Goal: Task Accomplishment & Management: Use online tool/utility

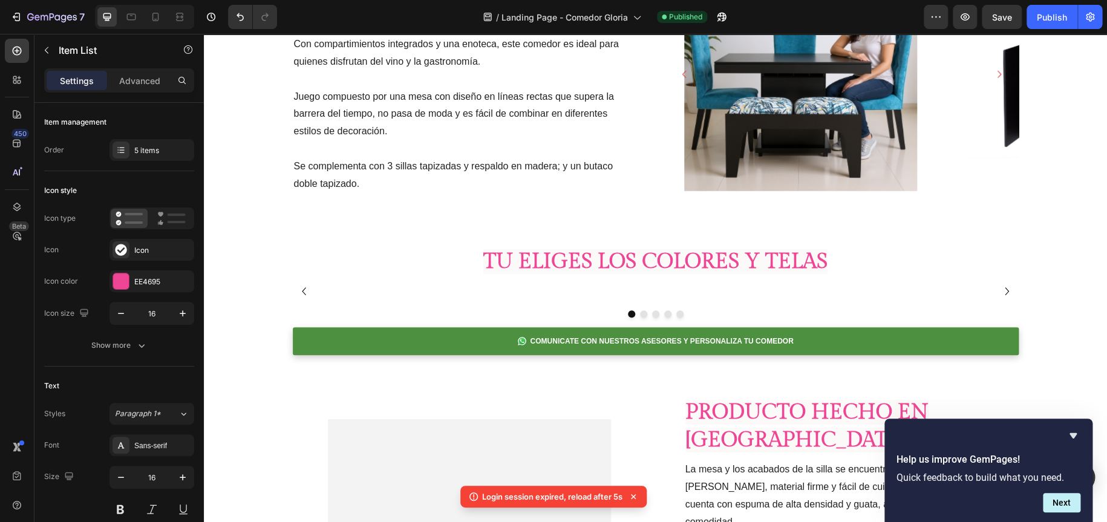
scroll to position [1936, 0]
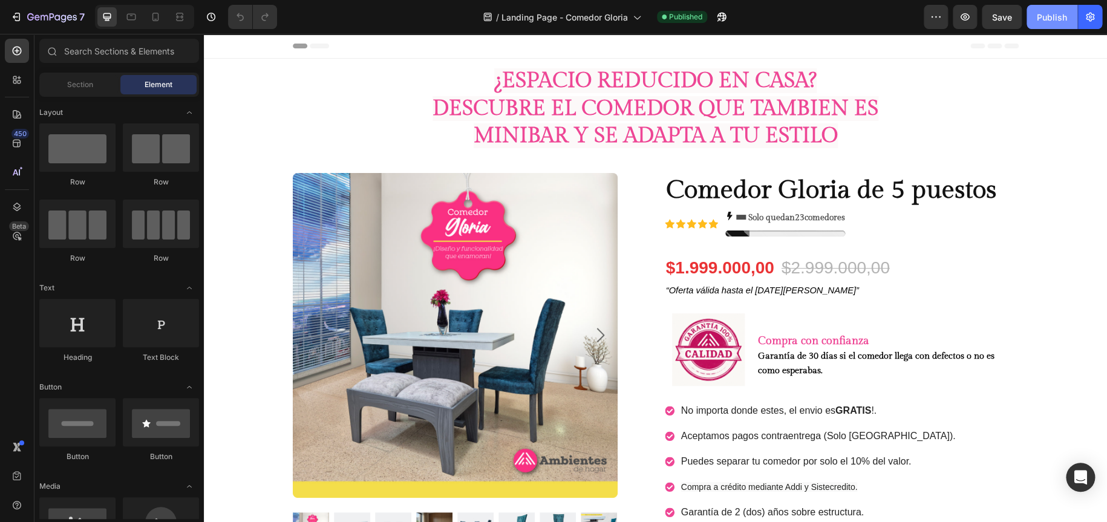
click at [1061, 16] on div "Publish" at bounding box center [1052, 17] width 30 height 13
click at [795, 292] on icon "“Oferta válida hasta el [DATE][PERSON_NAME]”" at bounding box center [762, 291] width 193 height 10
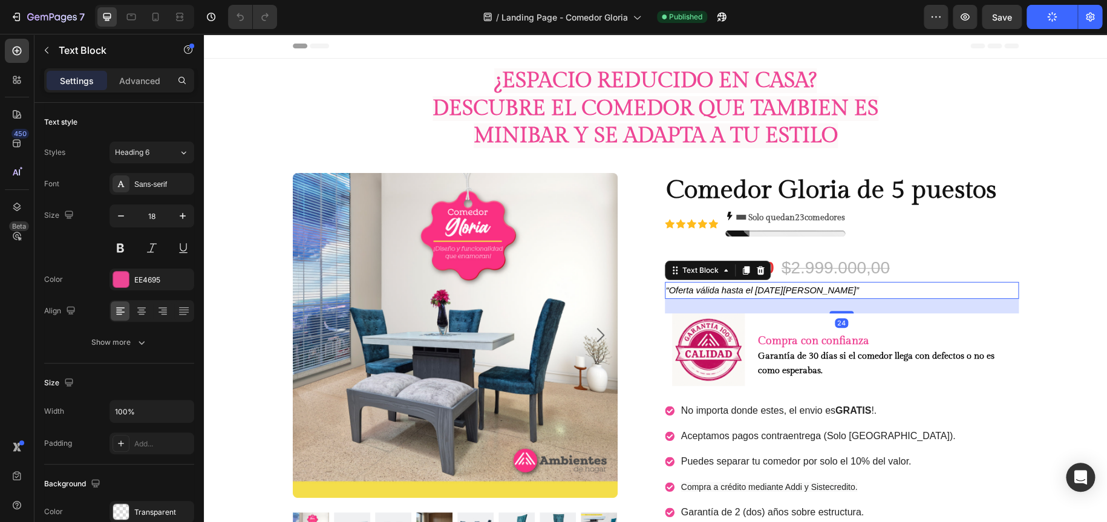
click at [757, 290] on icon "“Oferta válida hasta el [DATE][PERSON_NAME]”" at bounding box center [762, 291] width 193 height 10
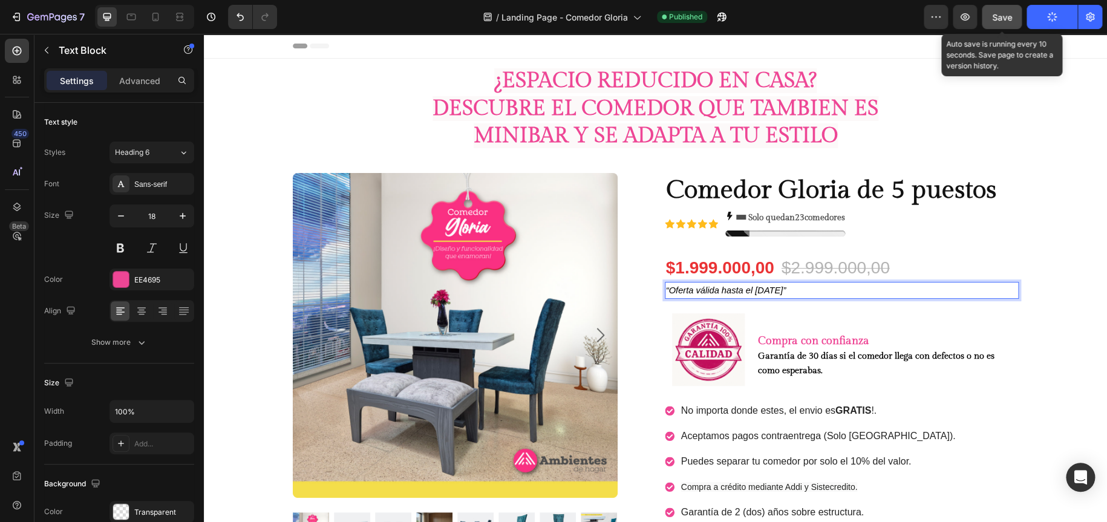
click at [1002, 20] on span "Save" at bounding box center [1002, 17] width 20 height 10
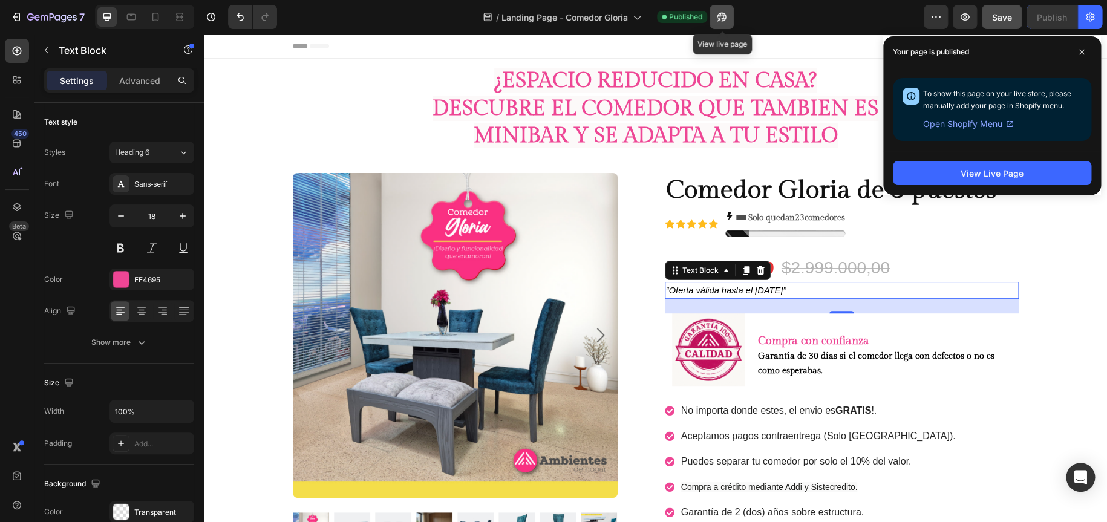
click at [724, 18] on icon "button" at bounding box center [722, 17] width 9 height 9
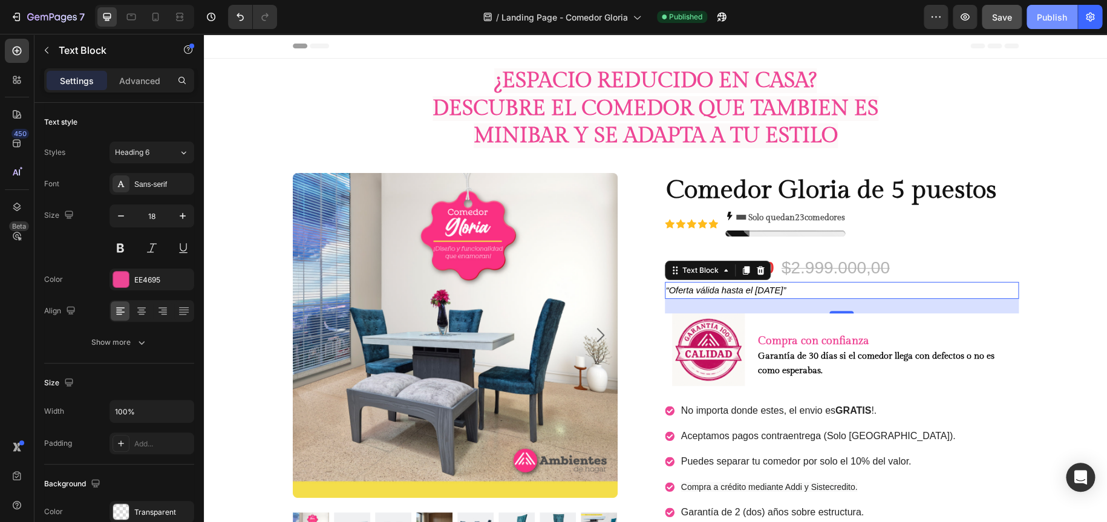
click at [1045, 14] on div "Publish" at bounding box center [1052, 17] width 30 height 13
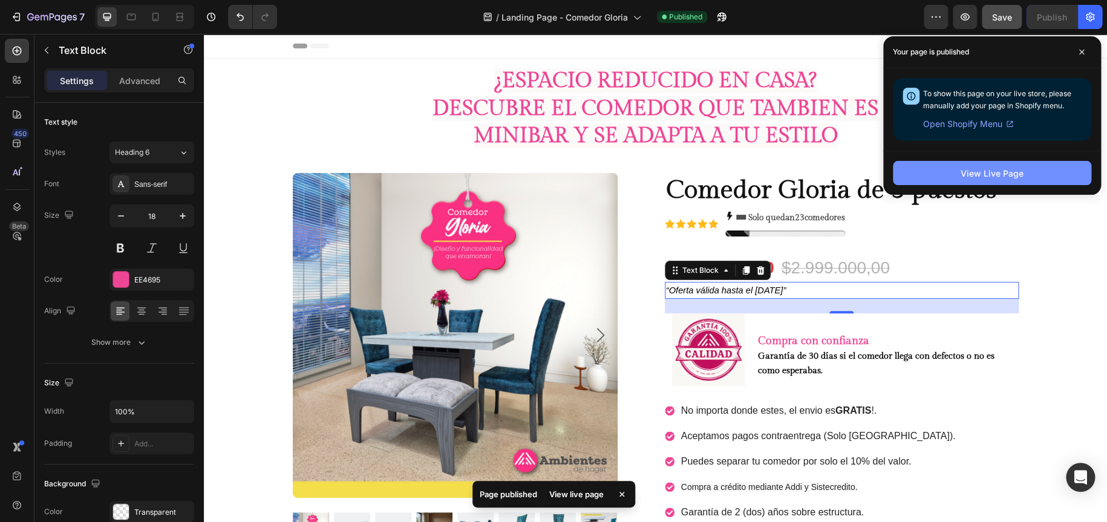
click at [996, 169] on div "View Live Page" at bounding box center [992, 173] width 63 height 13
